Goal: Task Accomplishment & Management: Complete application form

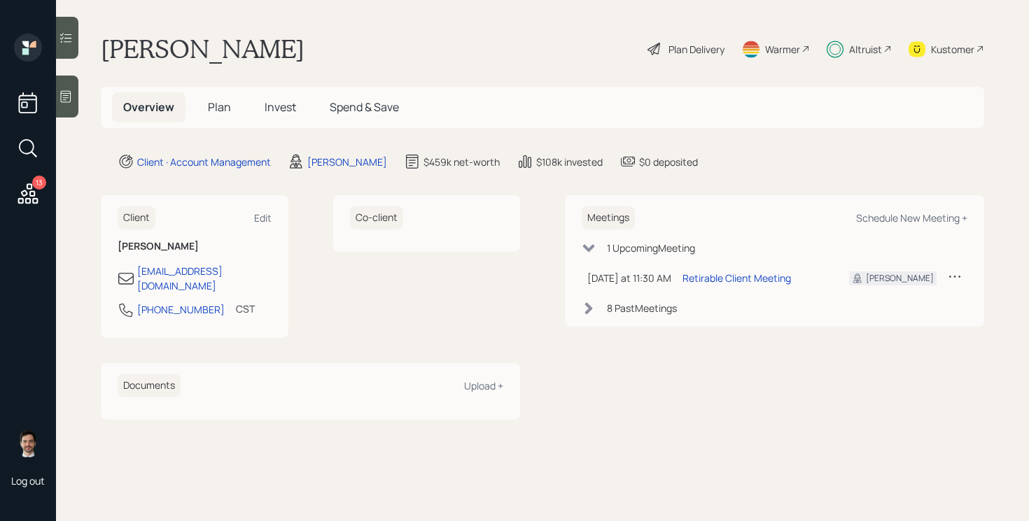
click at [216, 109] on span "Plan" at bounding box center [219, 106] width 23 height 15
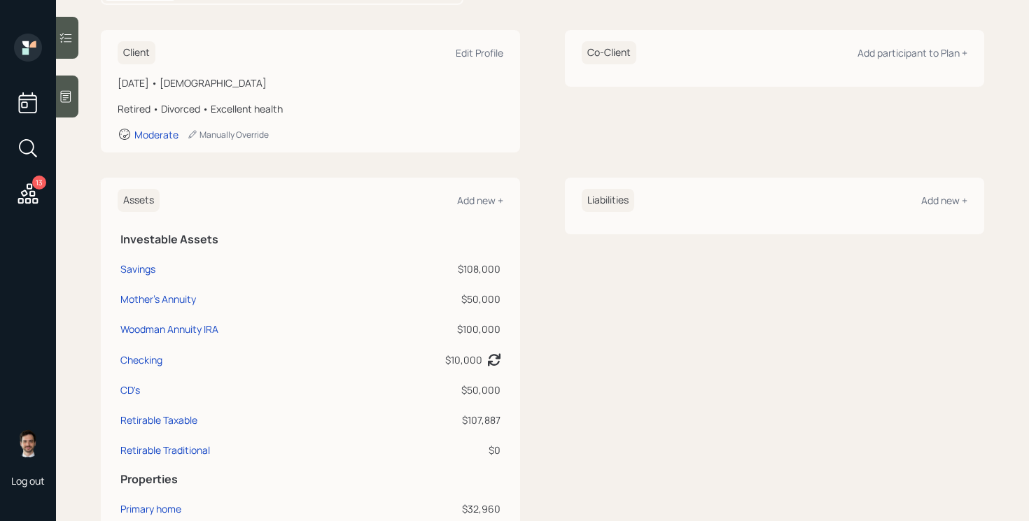
scroll to position [185, 0]
